Goal: Transaction & Acquisition: Purchase product/service

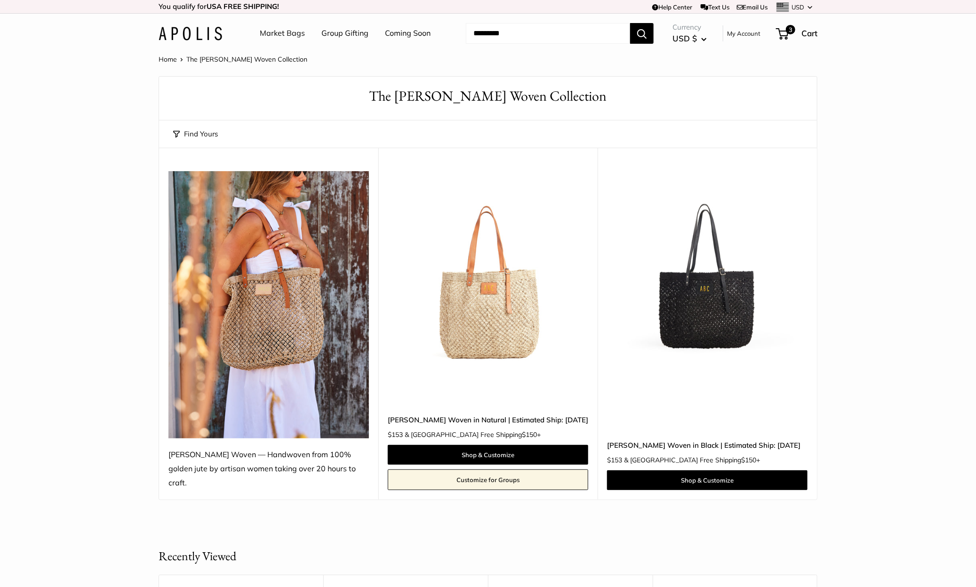
click at [0, 0] on img at bounding box center [0, 0] width 0 height 0
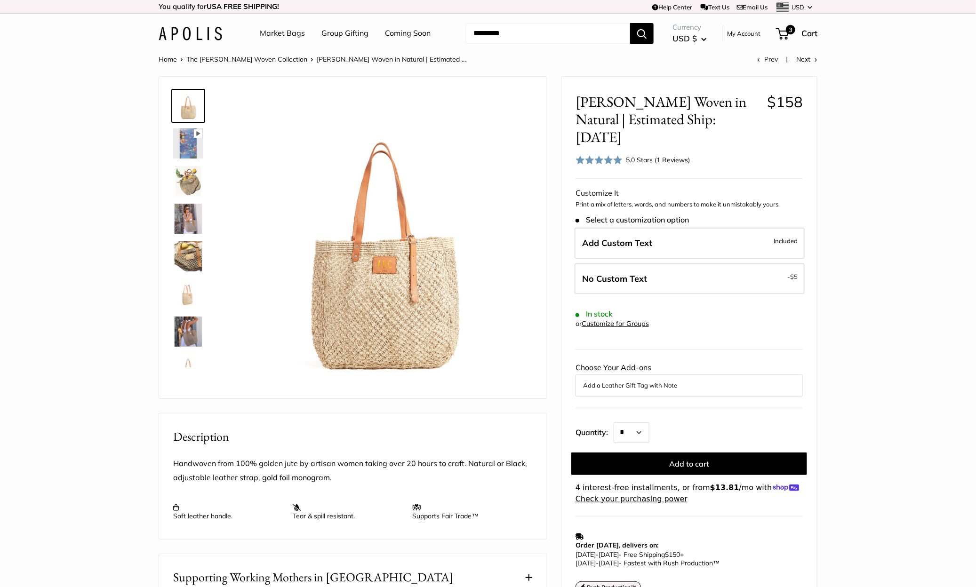
click at [276, 32] on link "Market Bags" at bounding box center [282, 33] width 45 height 14
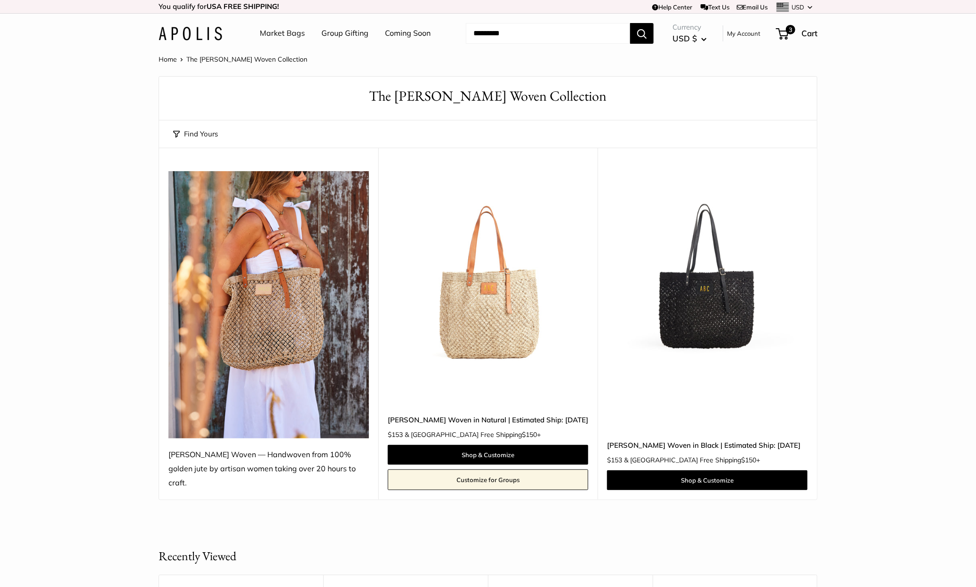
click at [0, 0] on img at bounding box center [0, 0] width 0 height 0
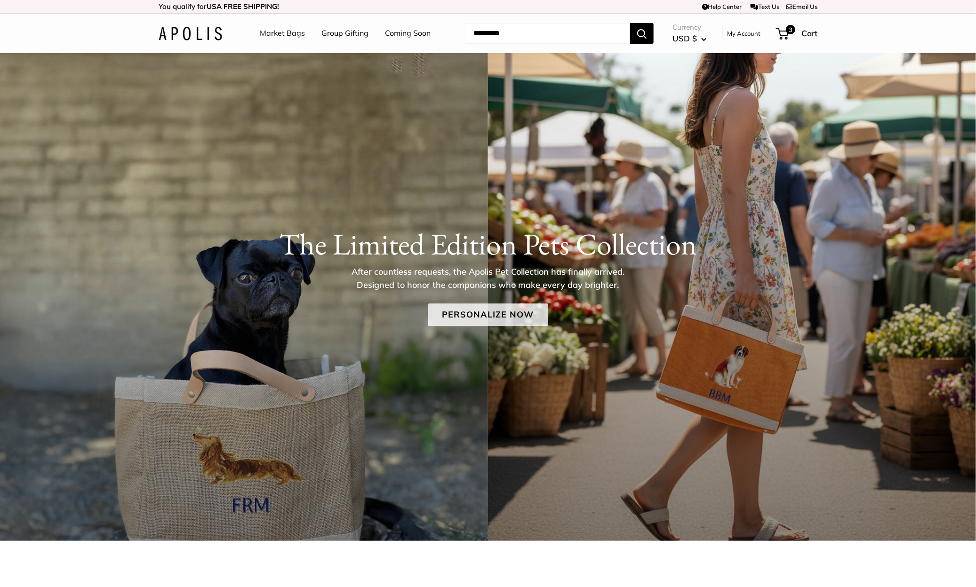
click at [496, 319] on link "Personalize Now" at bounding box center [488, 315] width 120 height 23
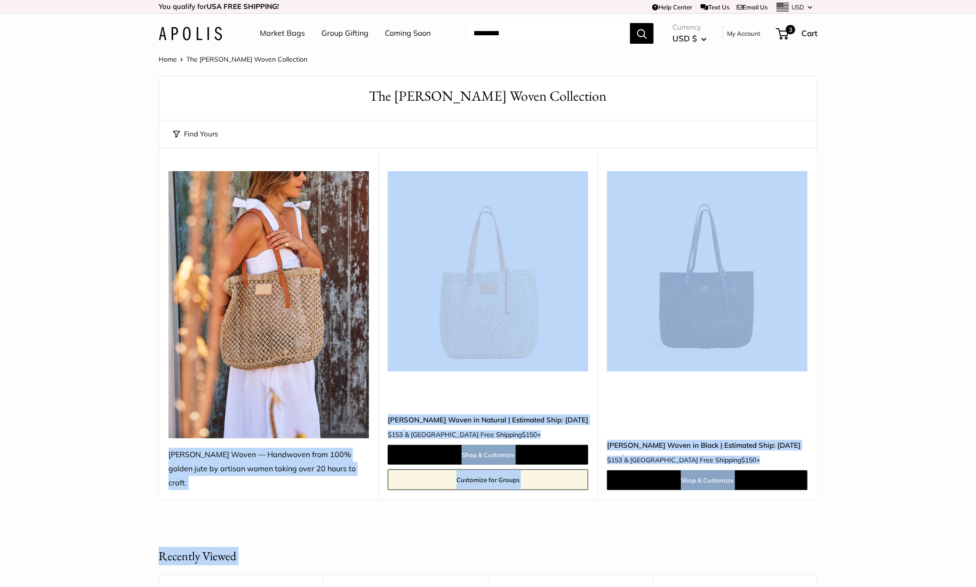
drag, startPoint x: 457, startPoint y: 561, endPoint x: 313, endPoint y: 143, distance: 442.1
click at [324, 197] on main "Home The Mercado Woven Collection Find yours Size Holds a Lot Color" at bounding box center [488, 467] width 976 height 828
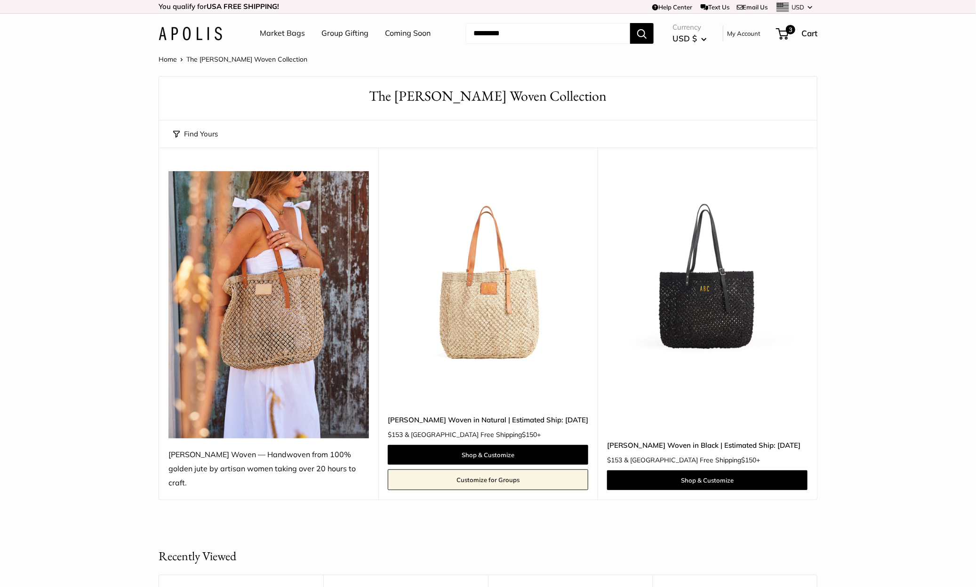
click at [105, 129] on section "Home The Mercado Woven Collection Find yours Size Holds a Lot Color" at bounding box center [488, 276] width 976 height 447
click at [0, 0] on img at bounding box center [0, 0] width 0 height 0
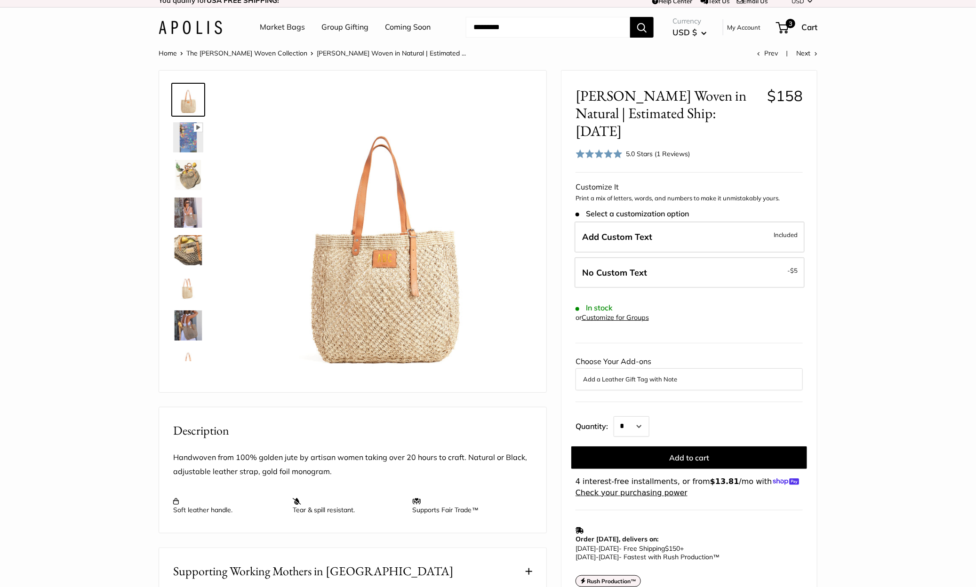
scroll to position [6, 0]
click at [656, 258] on label "No Custom Text - $5" at bounding box center [690, 273] width 230 height 31
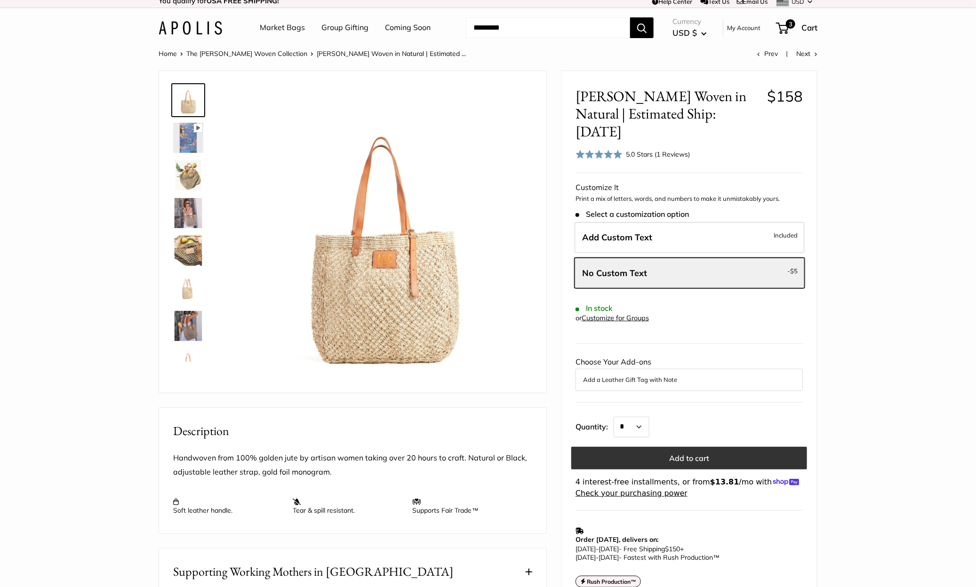
click at [715, 447] on button "Add to cart" at bounding box center [689, 458] width 236 height 23
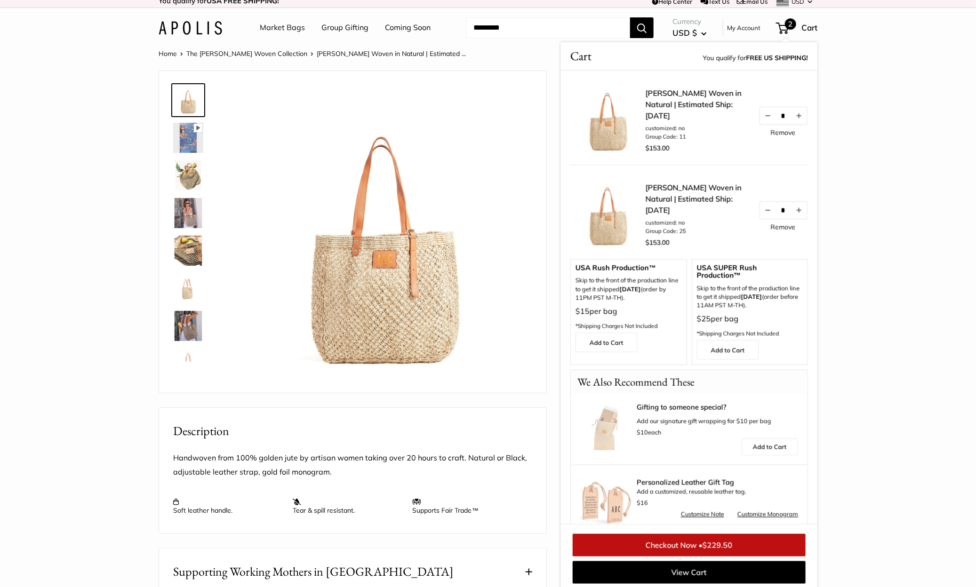
scroll to position [12, 0]
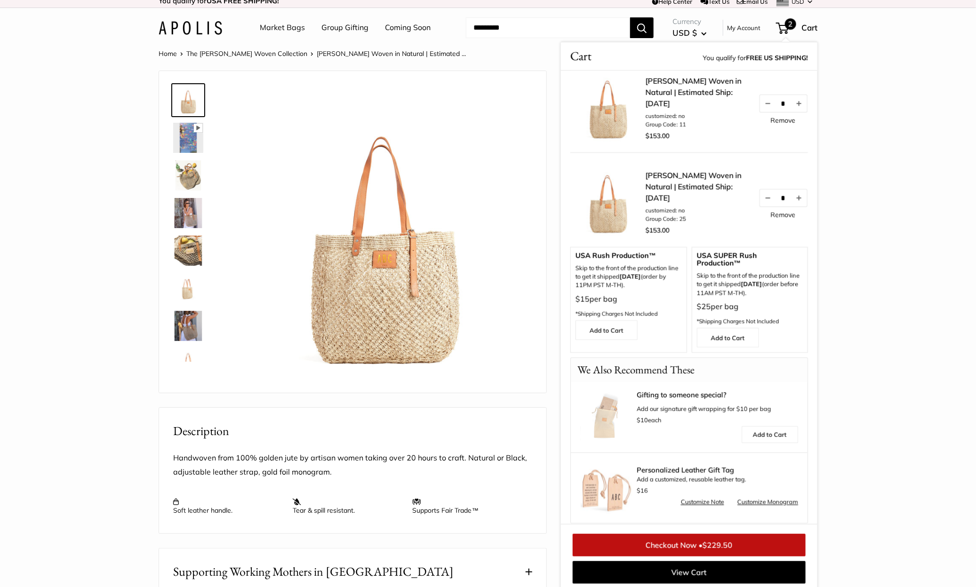
click at [684, 543] on link "Checkout Now • $229.50" at bounding box center [689, 545] width 233 height 23
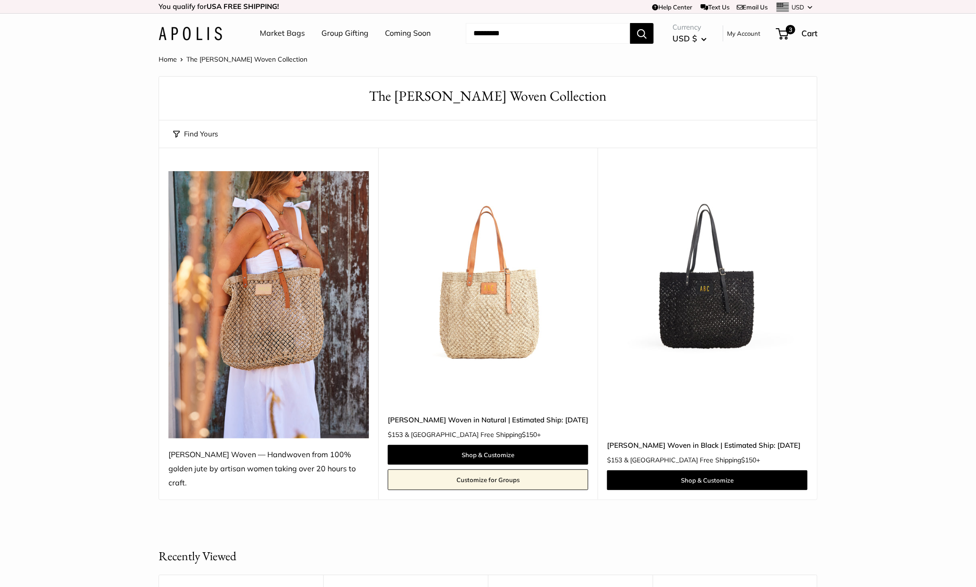
click at [202, 32] on img at bounding box center [191, 34] width 64 height 14
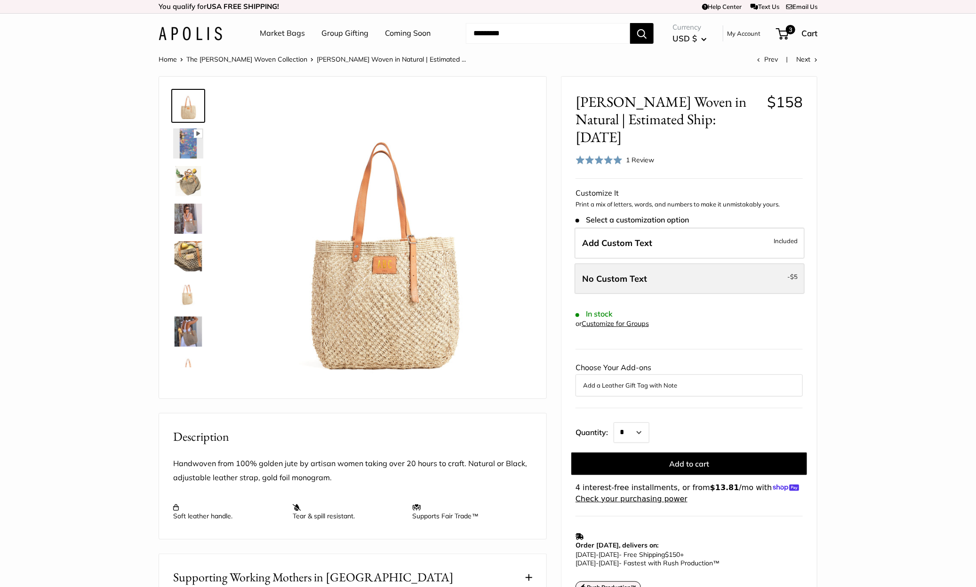
click at [683, 264] on label "No Custom Text - $5" at bounding box center [690, 279] width 230 height 31
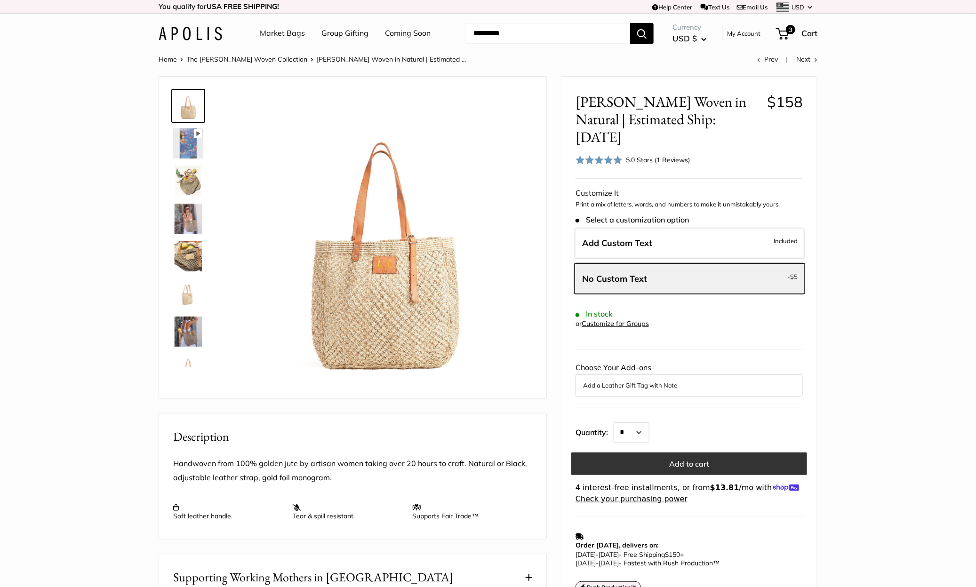
click at [712, 453] on button "Add to cart" at bounding box center [689, 464] width 236 height 23
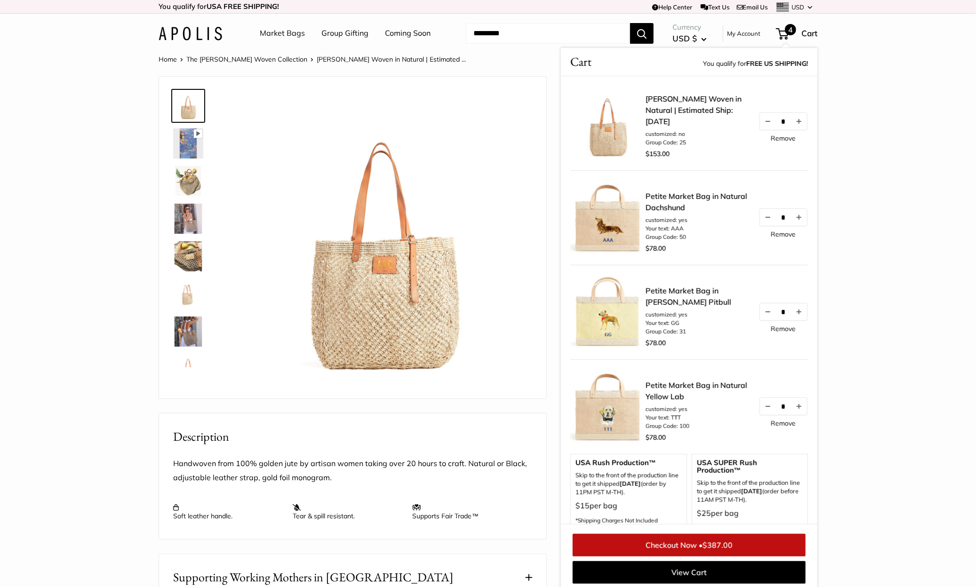
click at [780, 235] on link "Remove" at bounding box center [783, 234] width 25 height 7
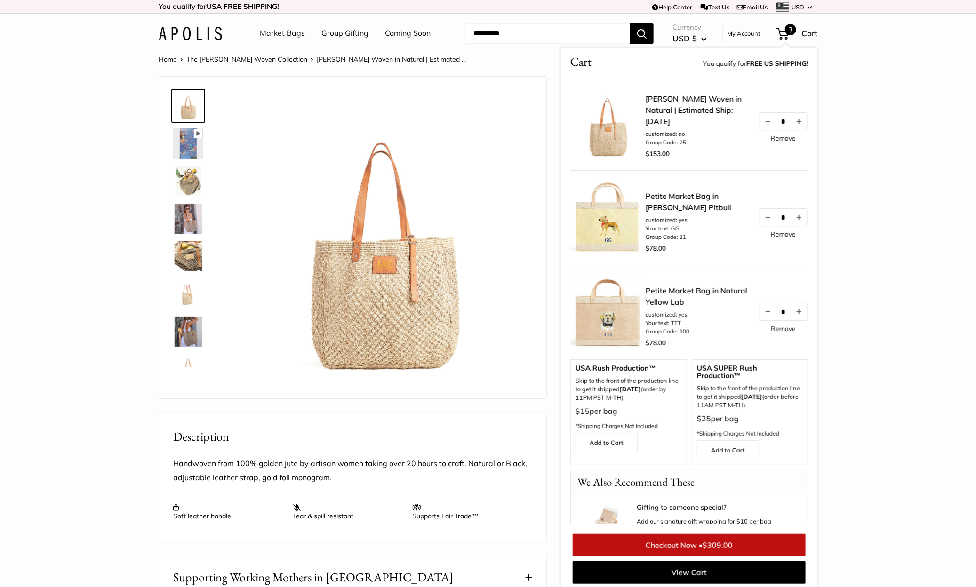
click at [780, 235] on link "Remove" at bounding box center [783, 234] width 25 height 7
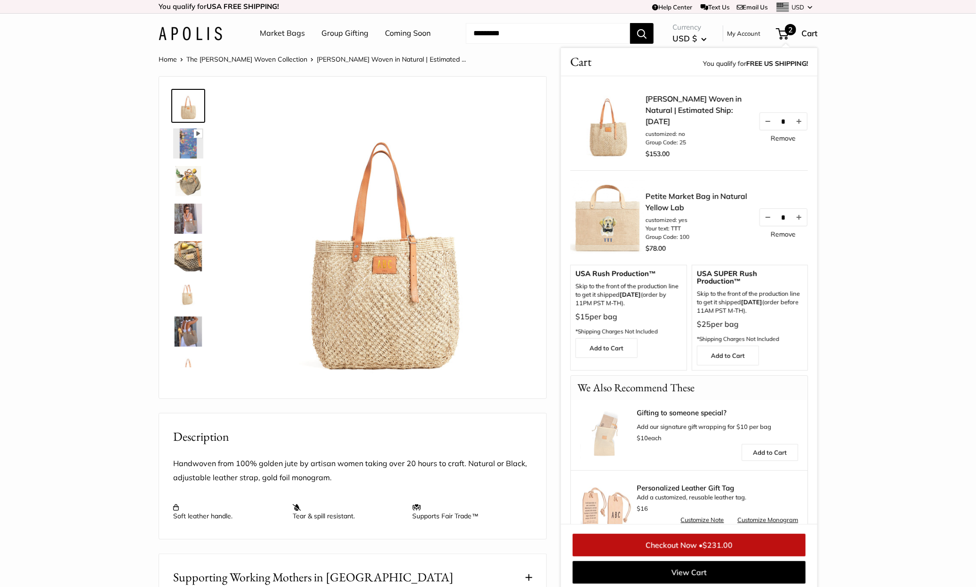
click at [780, 234] on link "Remove" at bounding box center [783, 234] width 25 height 7
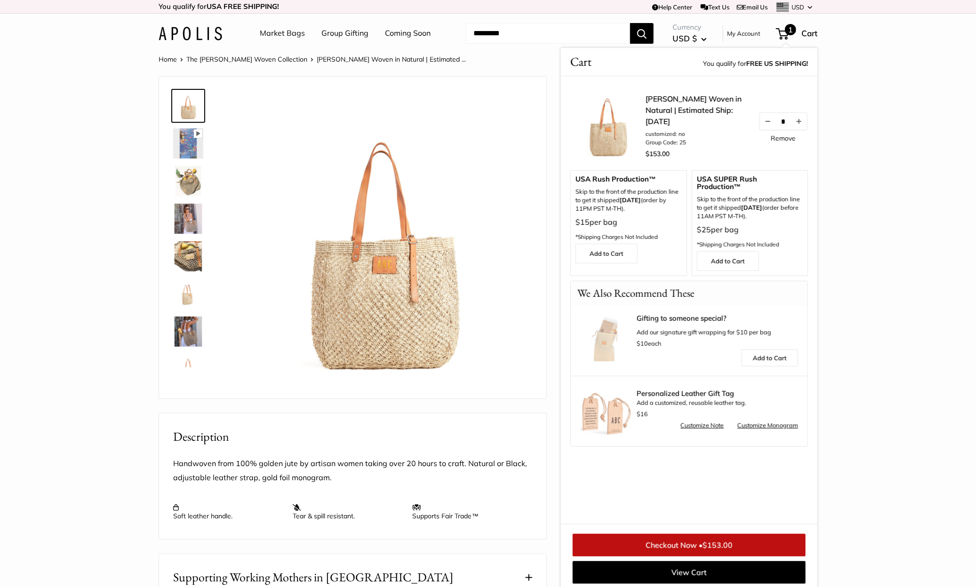
click at [738, 546] on link "Checkout Now • $153.00" at bounding box center [689, 545] width 233 height 23
